Goal: Information Seeking & Learning: Learn about a topic

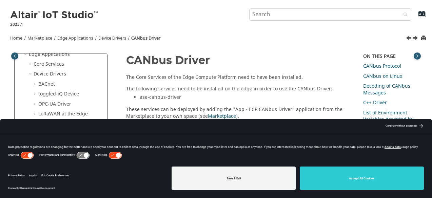
click at [278, 58] on h1 "CANbus Driver" at bounding box center [237, 60] width 223 height 12
click at [117, 157] on icon at bounding box center [118, 155] width 5 height 5
click at [31, 155] on icon at bounding box center [30, 155] width 5 height 5
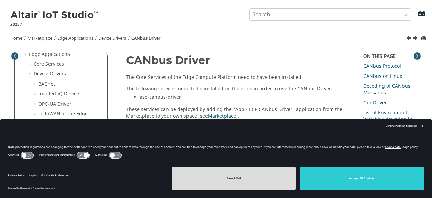
click at [275, 172] on button "Save & Exit" at bounding box center [234, 178] width 124 height 23
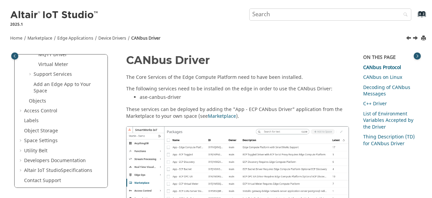
scroll to position [206, 0]
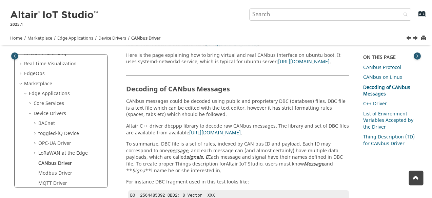
scroll to position [65, 0]
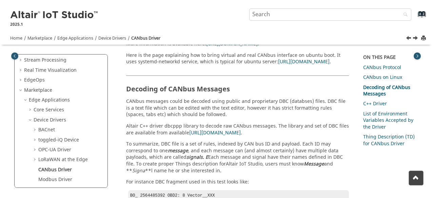
click at [35, 157] on span "Table of Contents" at bounding box center [35, 160] width 5 height 7
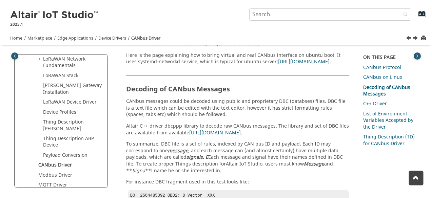
scroll to position [177, 0]
click at [59, 161] on link "CANbus Driver" at bounding box center [55, 164] width 34 height 7
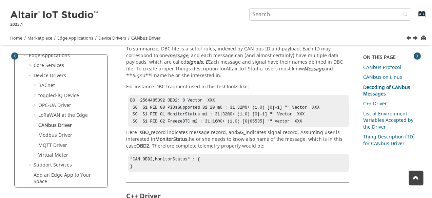
scroll to position [601, 0]
